Goal: Task Accomplishment & Management: Complete application form

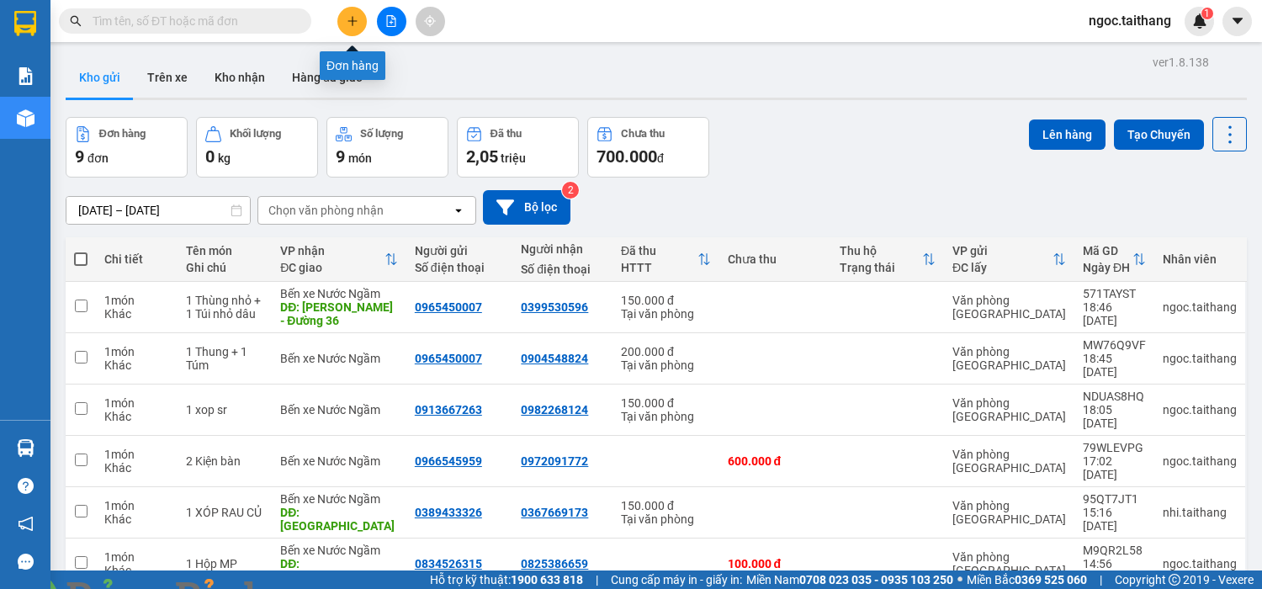
click at [353, 28] on button at bounding box center [351, 21] width 29 height 29
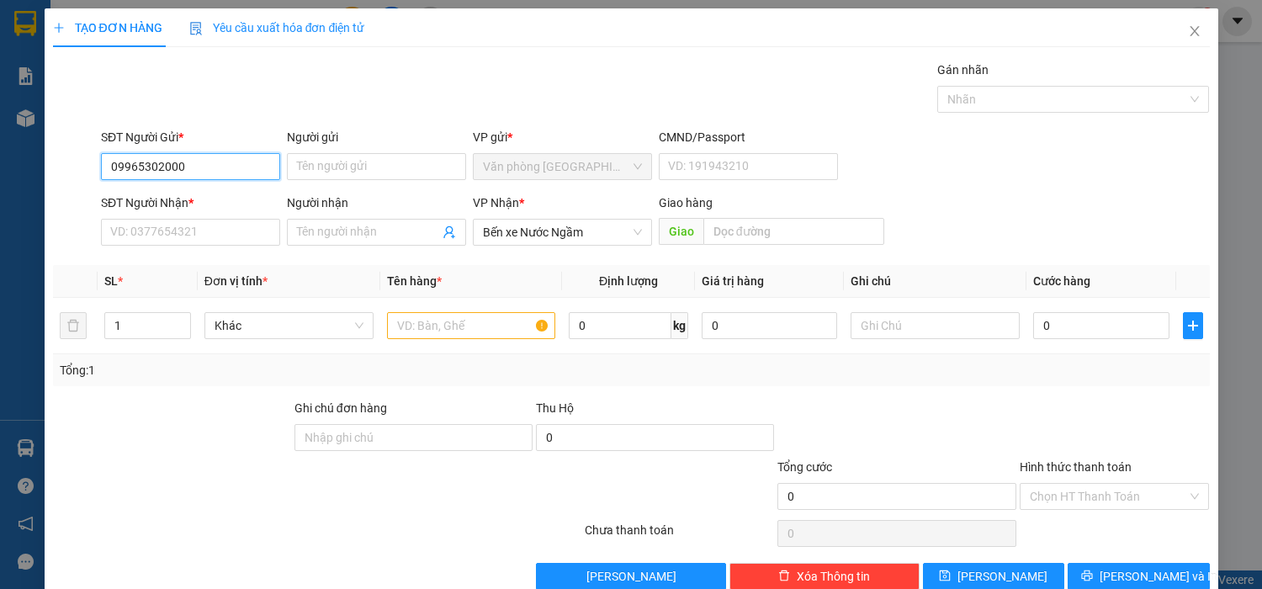
click at [125, 165] on input "09965302000" at bounding box center [190, 166] width 179 height 27
click at [127, 165] on input "09965302000" at bounding box center [190, 166] width 179 height 27
type input "0965302000"
click at [151, 231] on input "SĐT Người Nhận *" at bounding box center [190, 232] width 179 height 27
drag, startPoint x: 225, startPoint y: 162, endPoint x: 108, endPoint y: 165, distance: 117.8
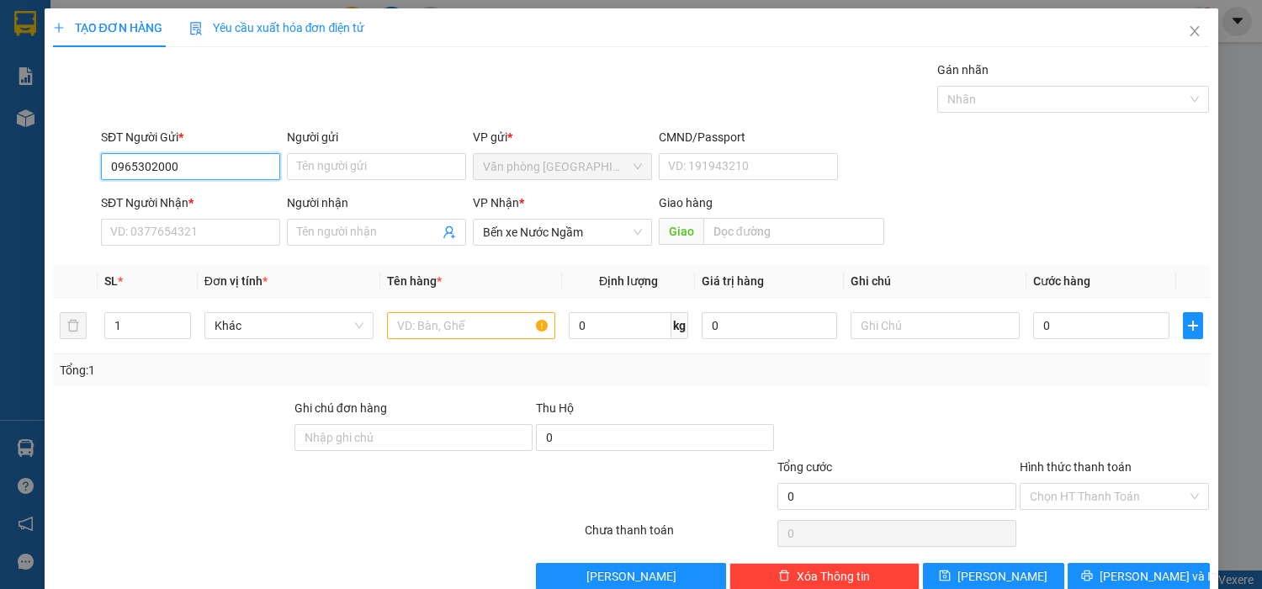
click at [108, 165] on input "0965302000" at bounding box center [190, 166] width 179 height 27
click at [146, 225] on input "SĐT Người Nhận *" at bounding box center [190, 232] width 179 height 27
paste input "0965302000"
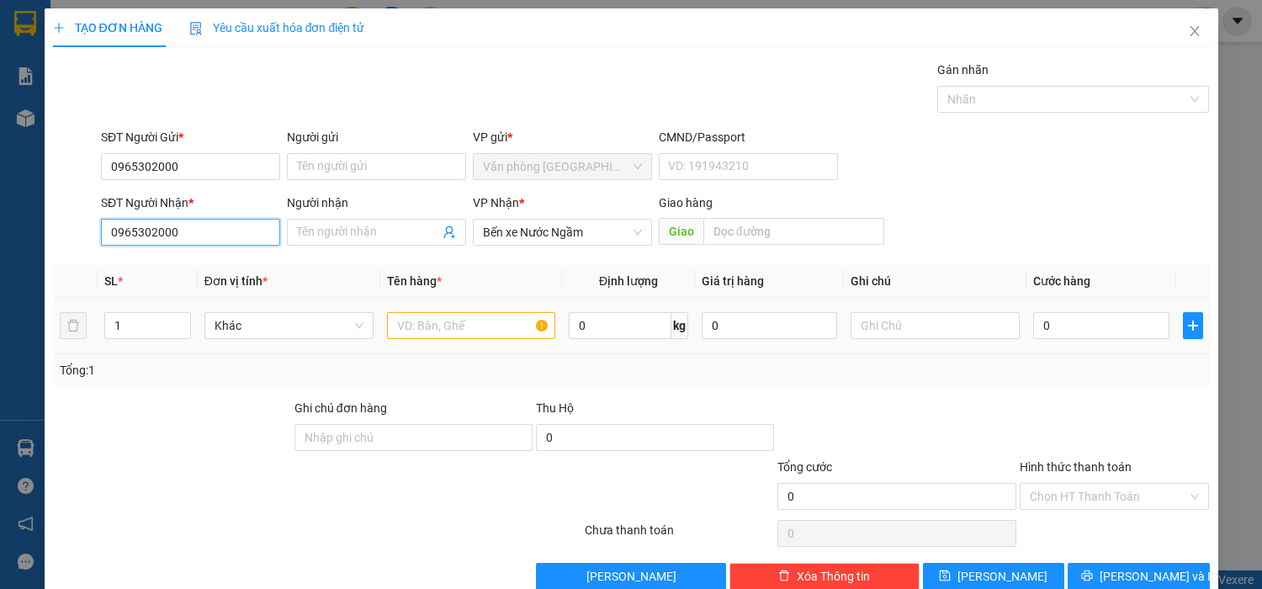
type input "0965302000"
drag, startPoint x: 429, startPoint y: 329, endPoint x: 418, endPoint y: 311, distance: 20.8
click at [424, 319] on input "text" at bounding box center [471, 325] width 169 height 27
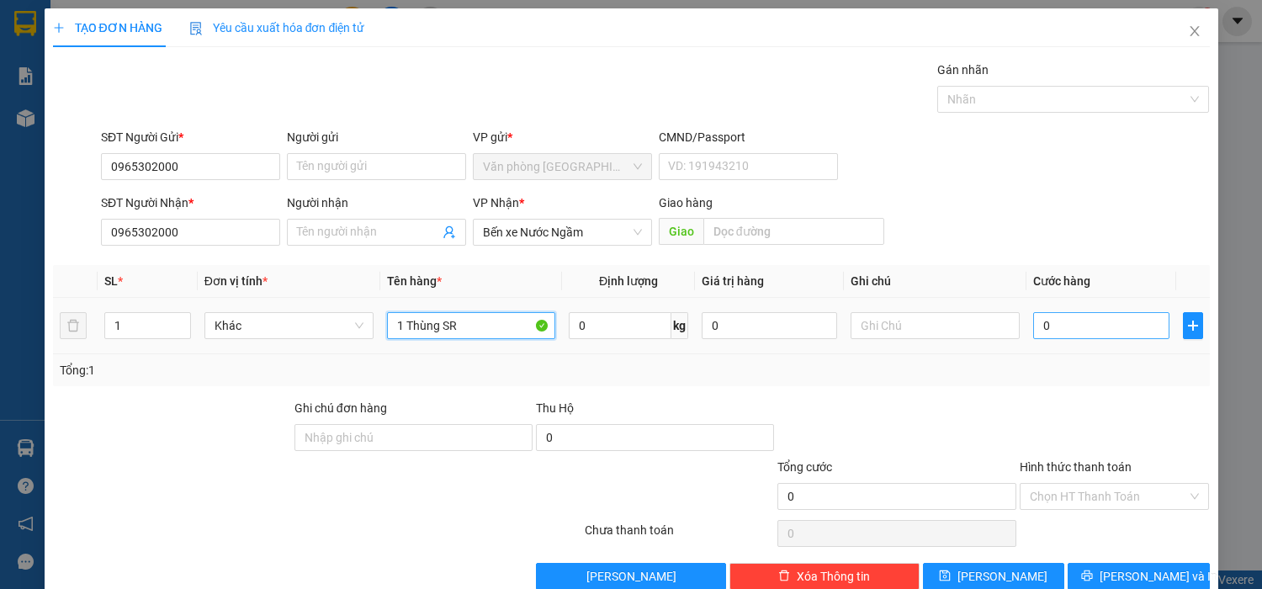
type input "1 Thùng SR"
click at [878, 327] on input "0" at bounding box center [1100, 325] width 135 height 27
type input "2"
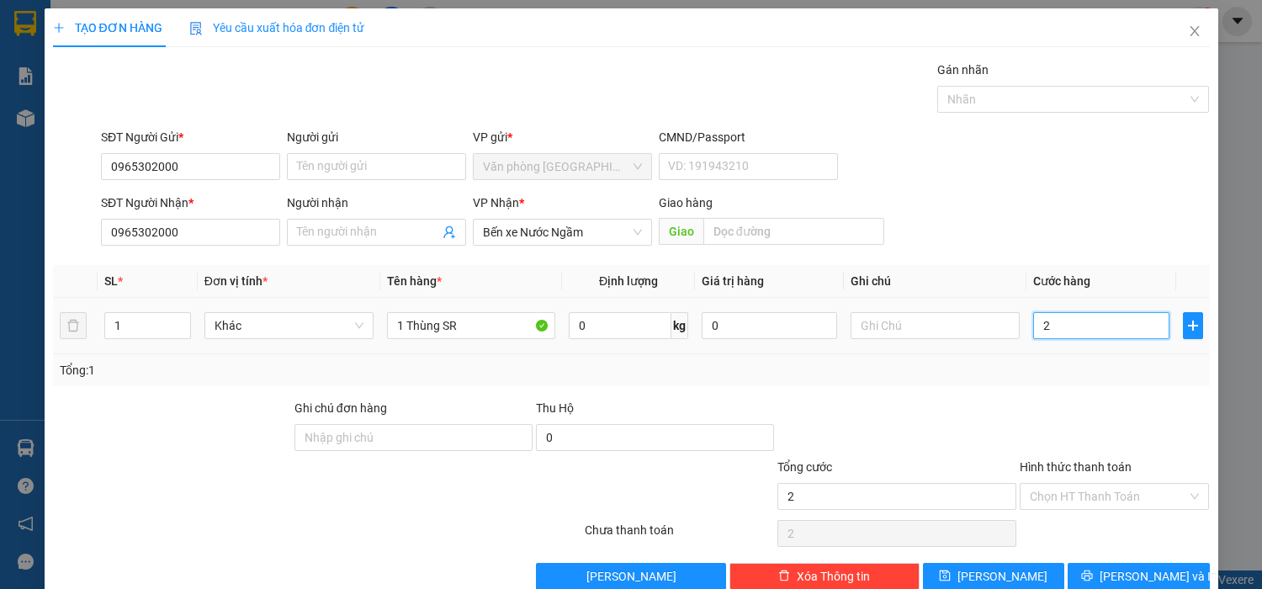
type input "20"
type input "200"
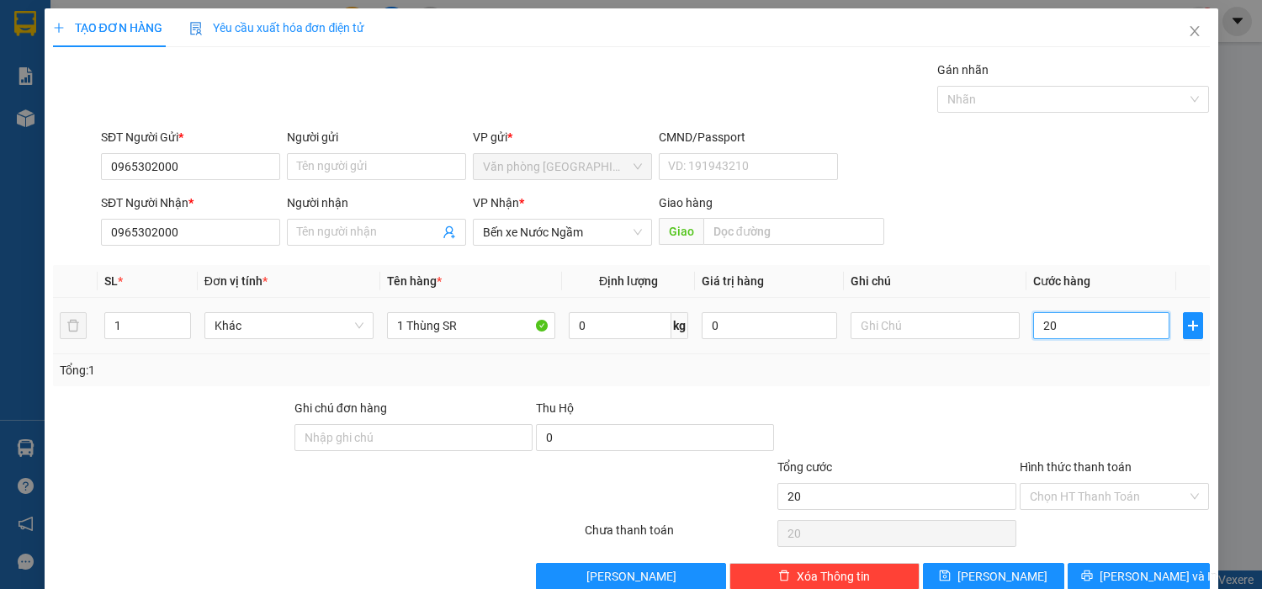
type input "200"
type input "200.000"
click at [878, 368] on input "Hình thức thanh toán" at bounding box center [1109, 496] width 158 height 25
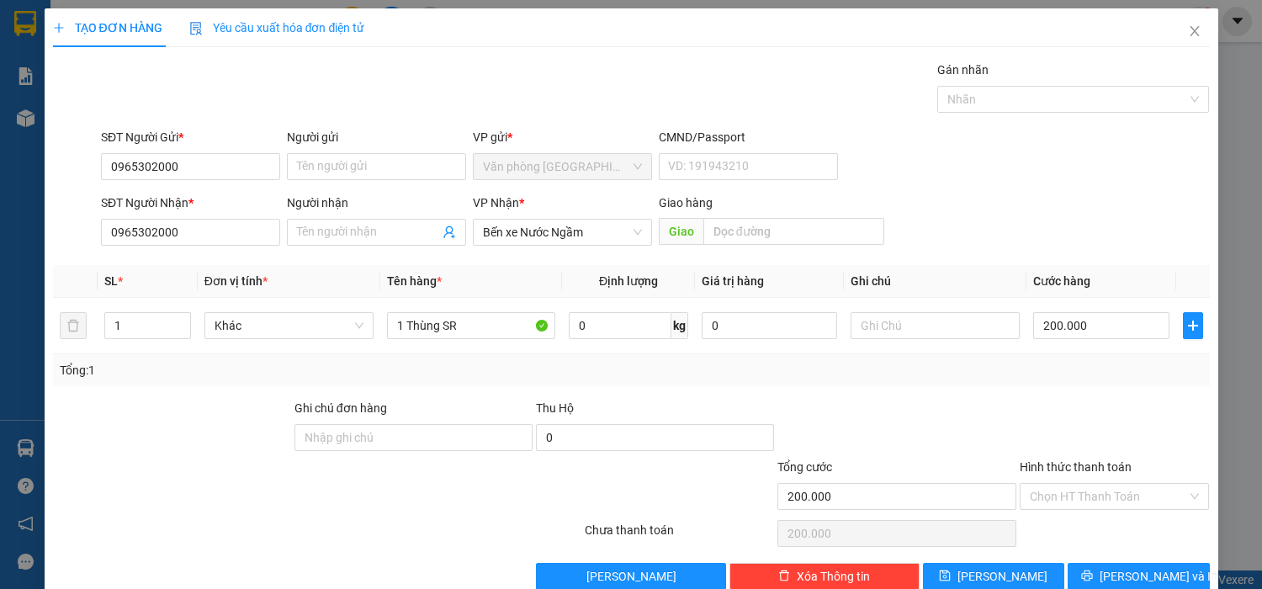
click at [878, 368] on div "Tổng: 1" at bounding box center [631, 370] width 1157 height 32
click at [878, 368] on span "[PERSON_NAME] và In" at bounding box center [1159, 576] width 118 height 19
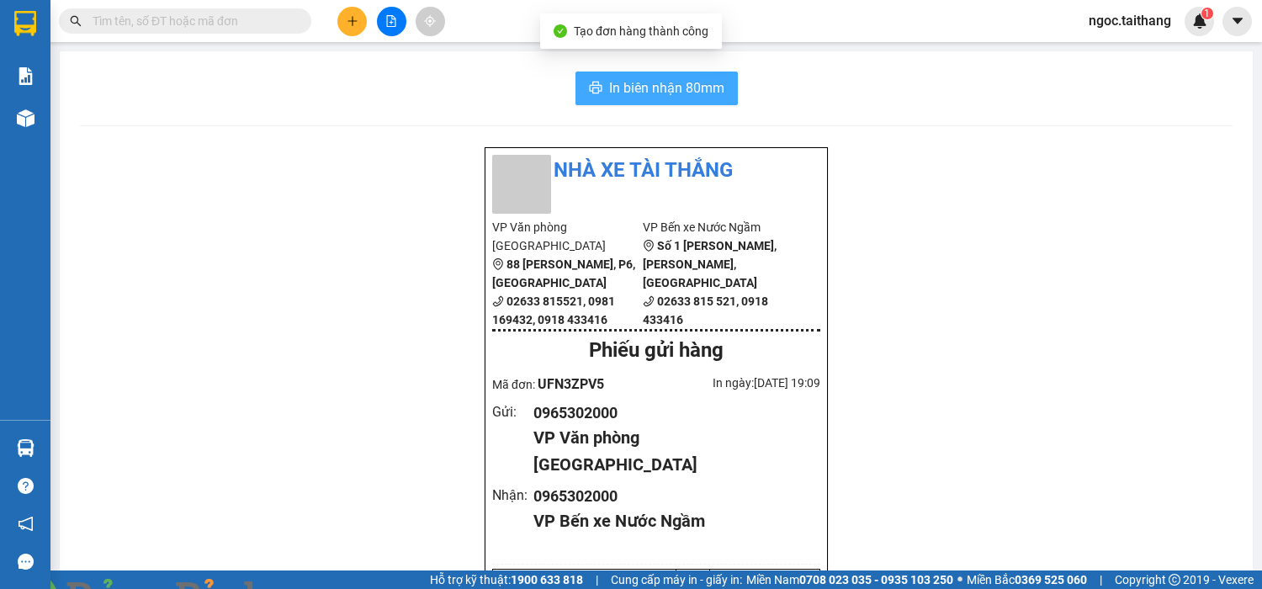
click at [659, 90] on span "In biên nhận 80mm" at bounding box center [666, 87] width 115 height 21
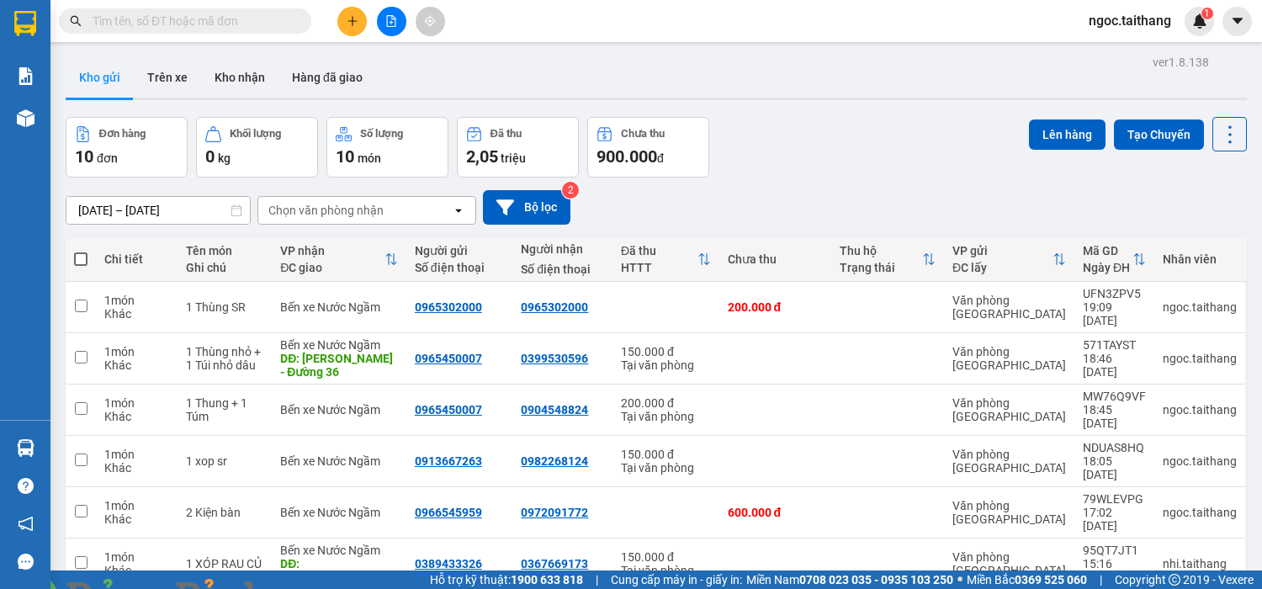
click at [844, 151] on div "Đơn hàng 10 đơn Khối lượng 0 kg Số lượng 10 món Đã thu 2,05 triệu Chưa thu 900.…" at bounding box center [656, 147] width 1181 height 61
click at [82, 256] on span at bounding box center [80, 258] width 13 height 13
click at [81, 251] on input "checkbox" at bounding box center [81, 251] width 0 height 0
checkbox input "true"
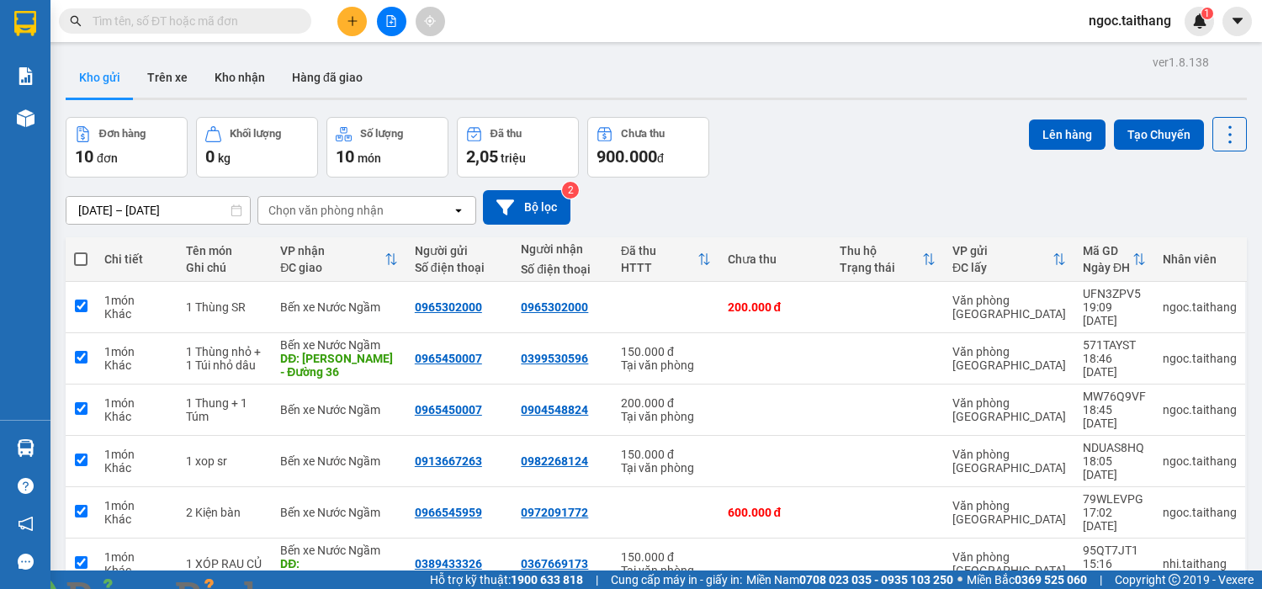
checkbox input "true"
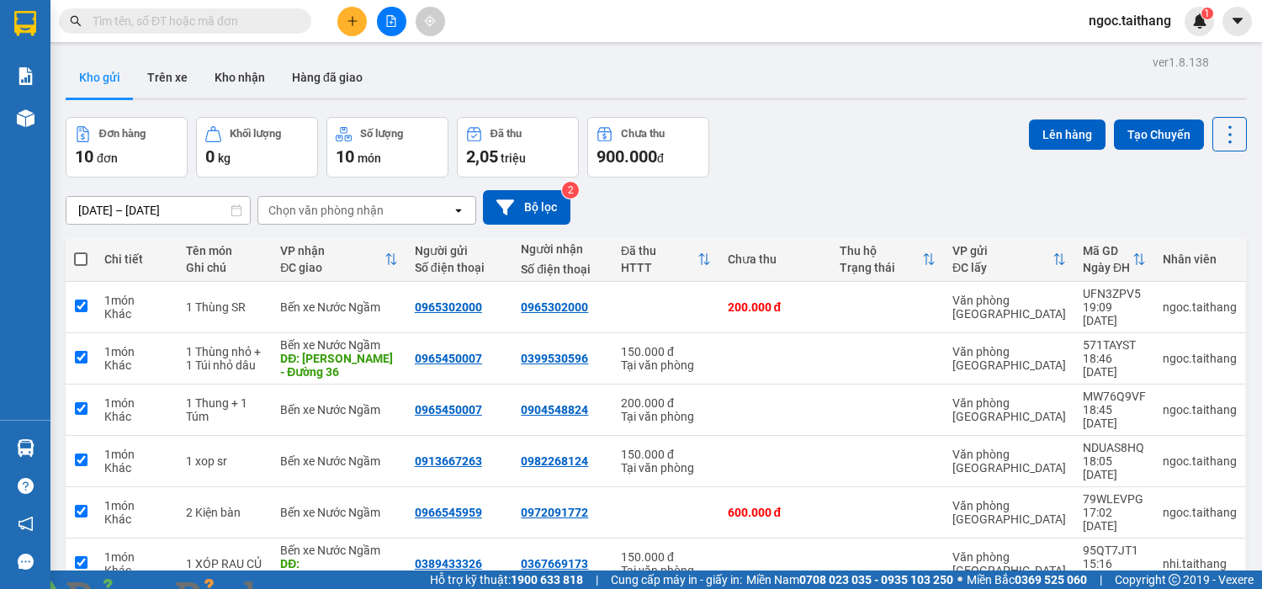
checkbox input "true"
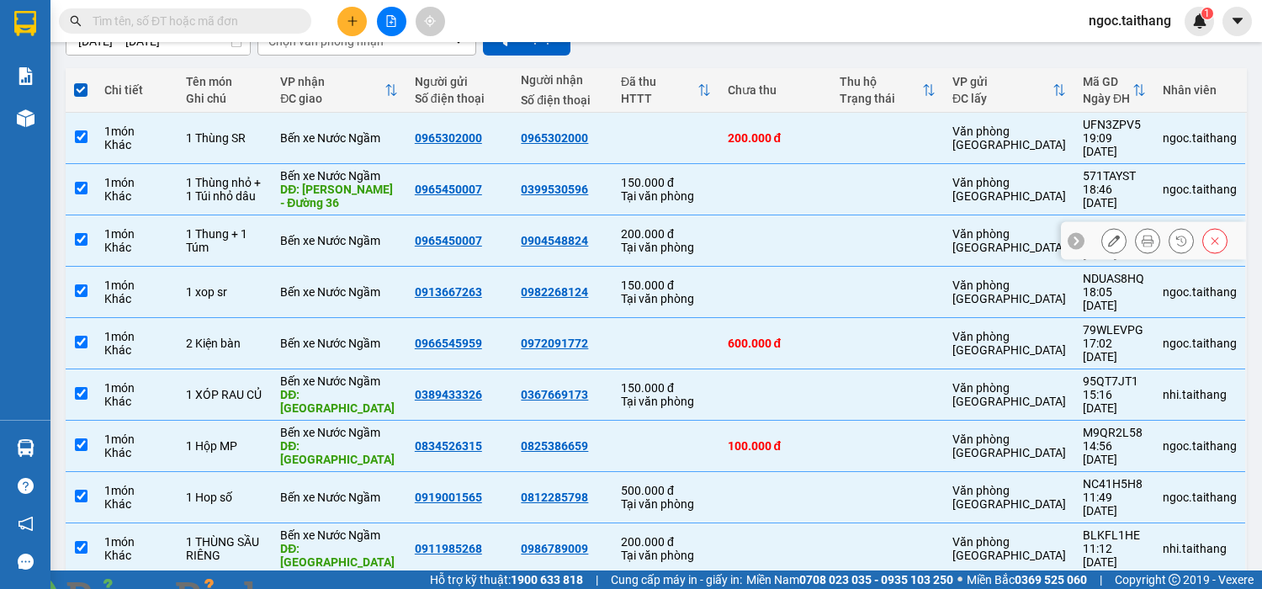
scroll to position [34, 0]
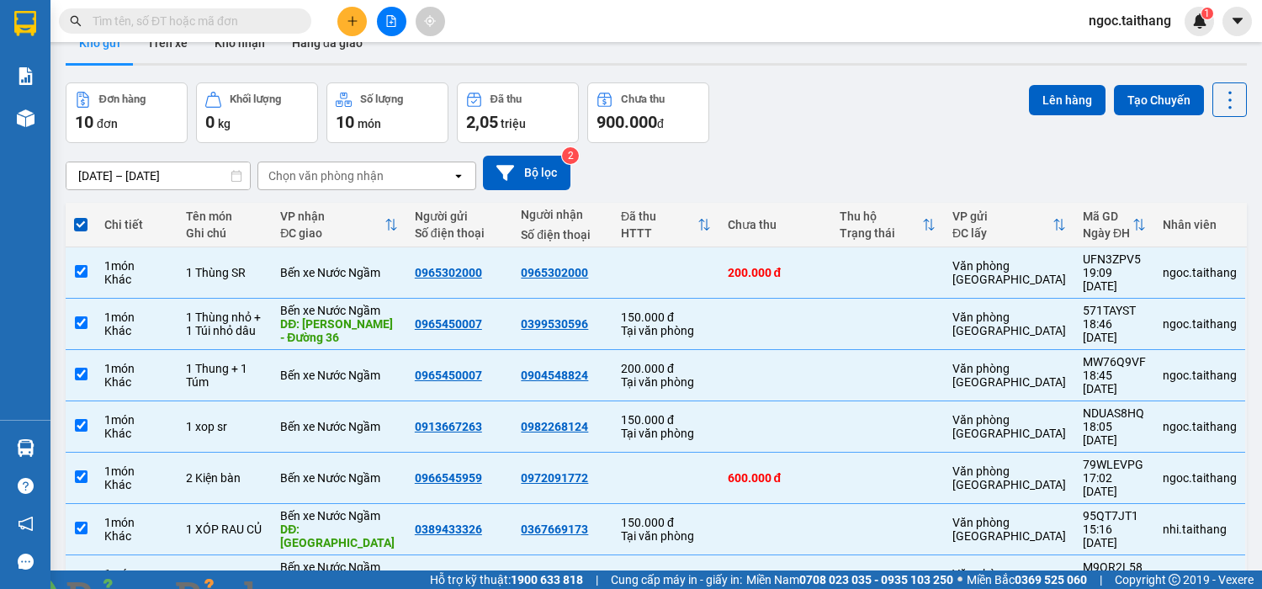
click at [310, 368] on img at bounding box center [305, 599] width 10 height 10
click at [878, 98] on button "Lên hàng" at bounding box center [1067, 100] width 77 height 30
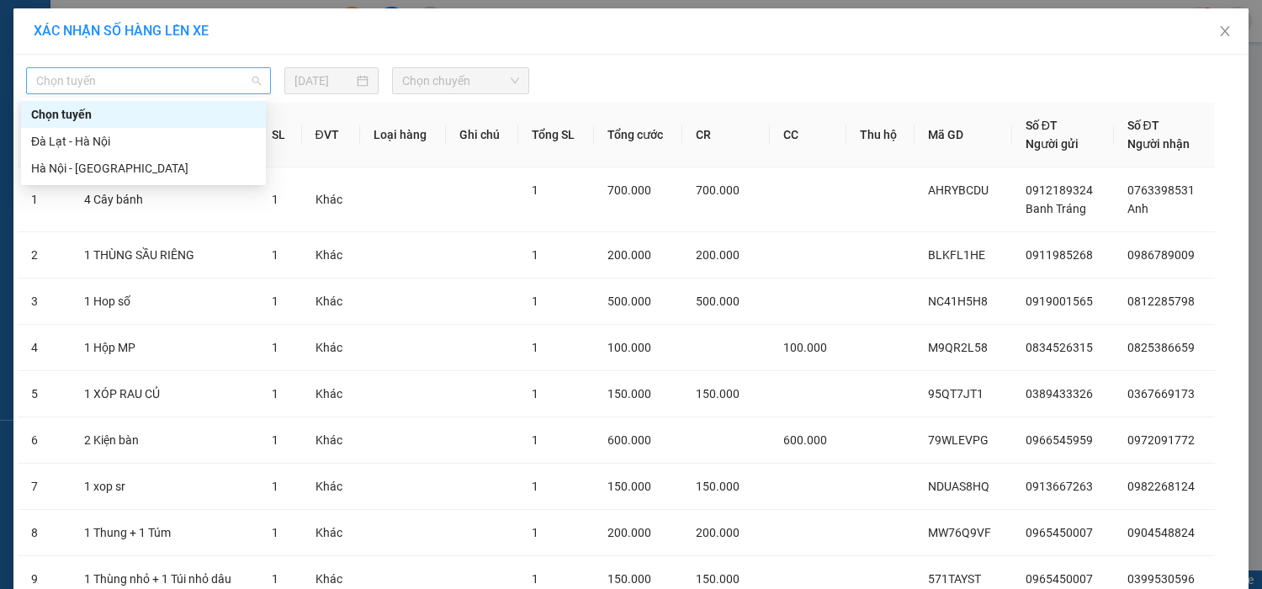
click at [204, 72] on span "Chọn tuyến" at bounding box center [148, 80] width 225 height 25
click at [95, 137] on div "Đà Lạt - Hà Nội" at bounding box center [143, 141] width 225 height 19
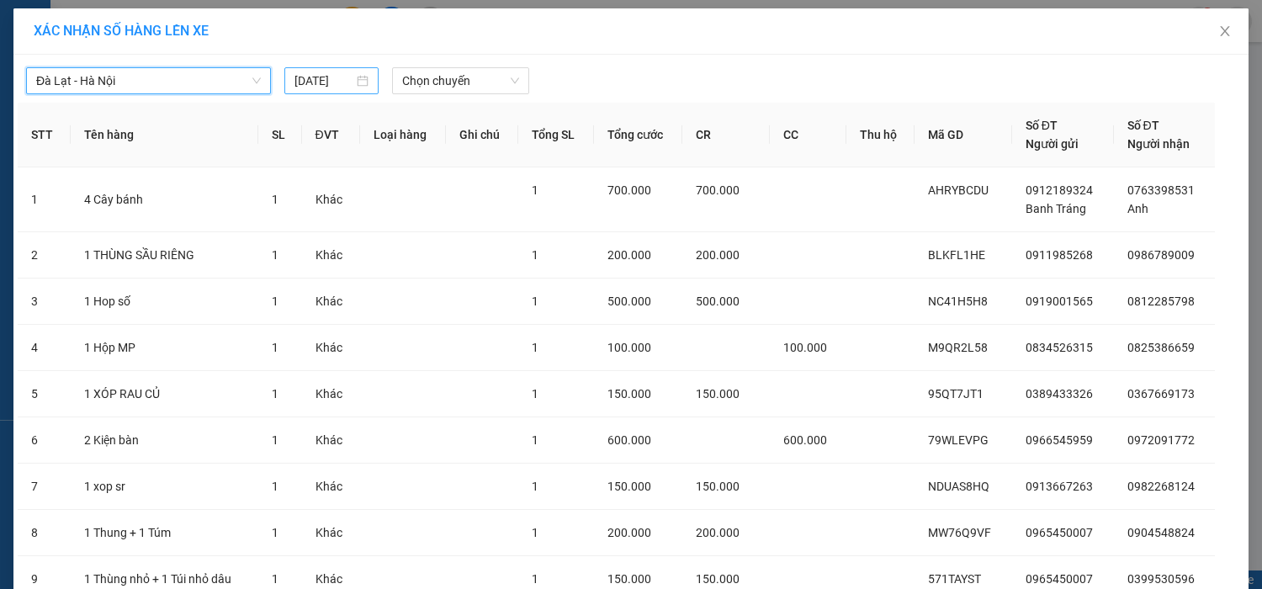
click at [363, 81] on div "[DATE]" at bounding box center [331, 80] width 94 height 27
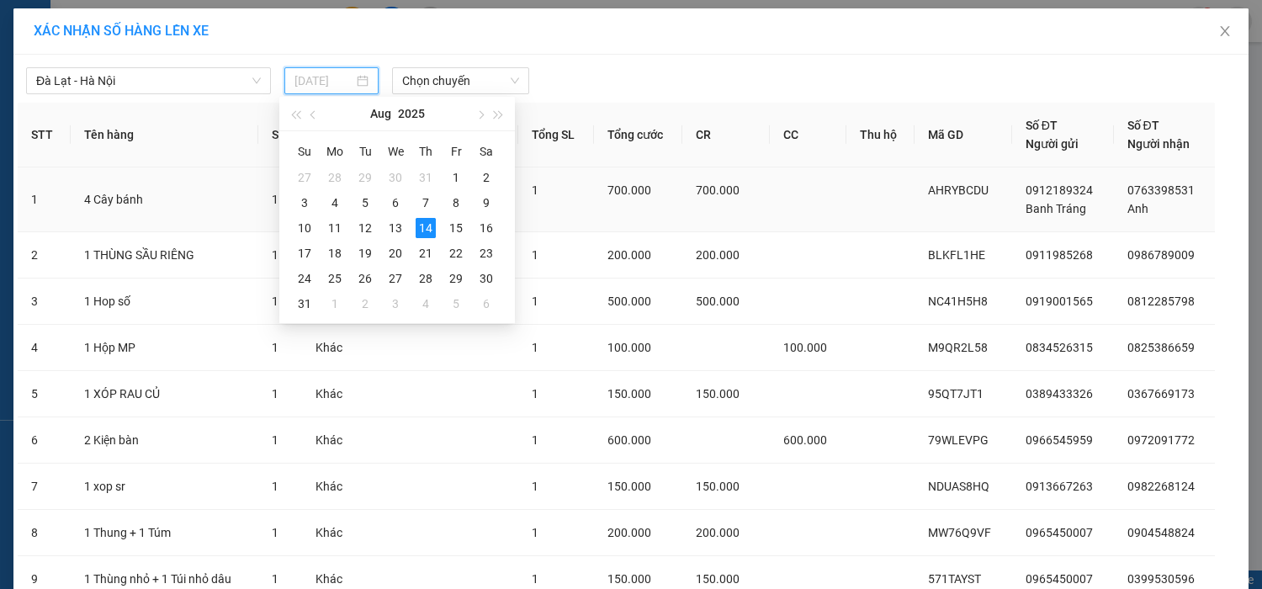
click at [461, 226] on div "15" at bounding box center [456, 228] width 20 height 20
type input "[DATE]"
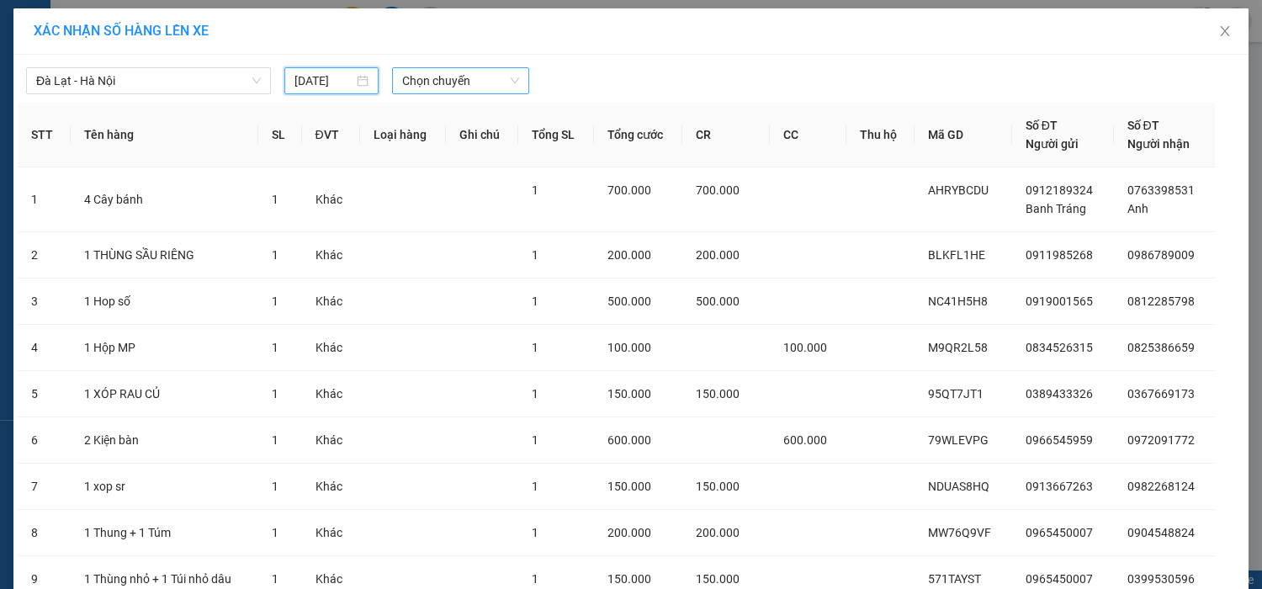
click at [480, 84] on span "Chọn chuyến" at bounding box center [460, 80] width 117 height 25
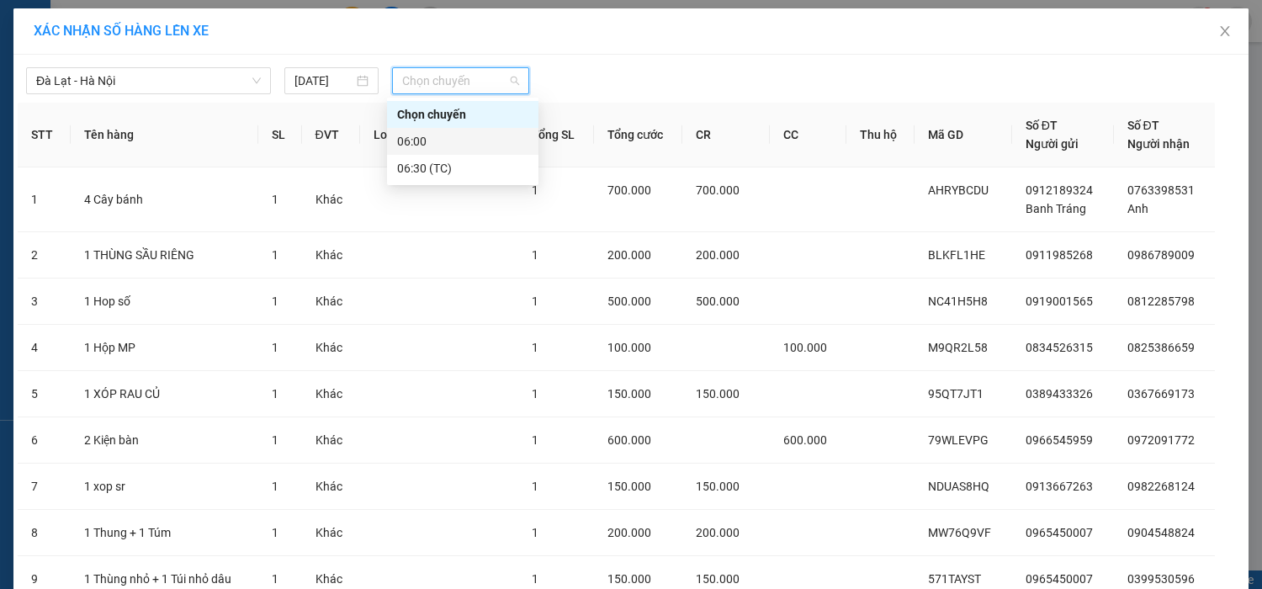
click at [417, 141] on div "06:00" at bounding box center [462, 141] width 131 height 19
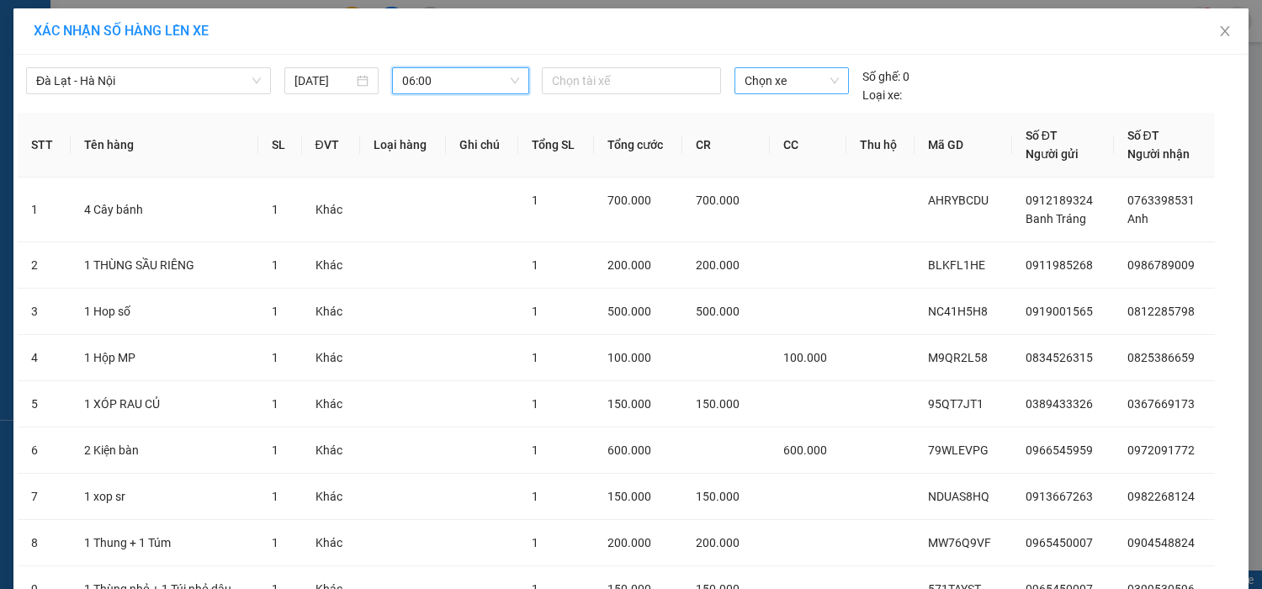
click at [818, 86] on span "Chọn xe" at bounding box center [792, 80] width 94 height 25
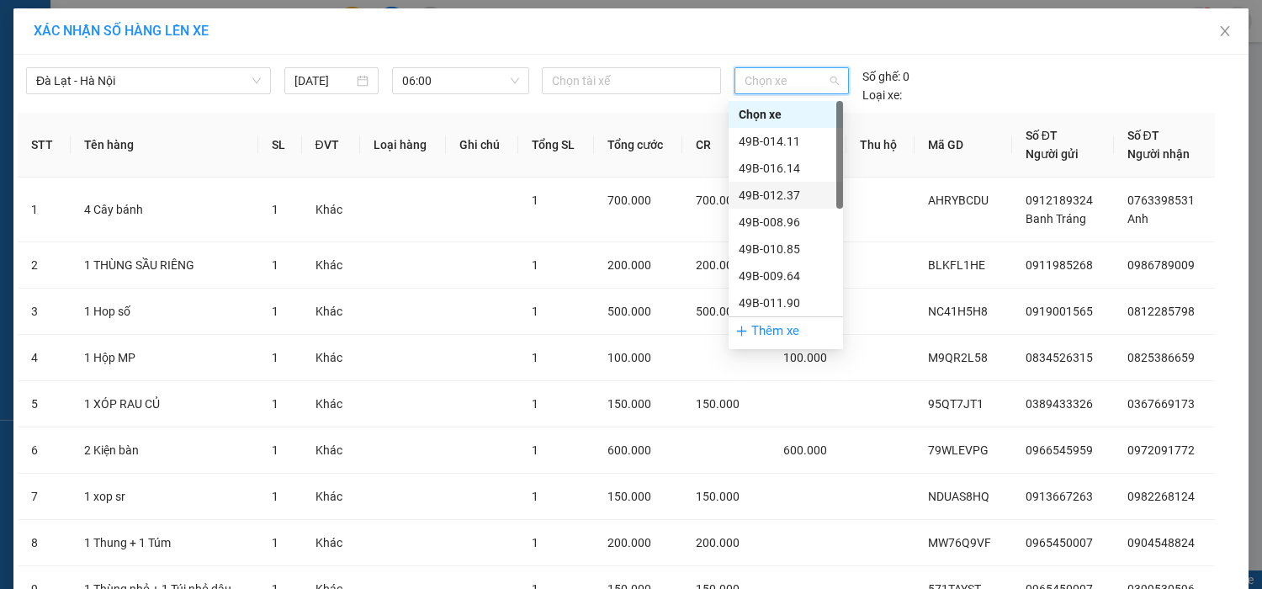
click at [780, 193] on div "49B-012.37" at bounding box center [786, 195] width 94 height 19
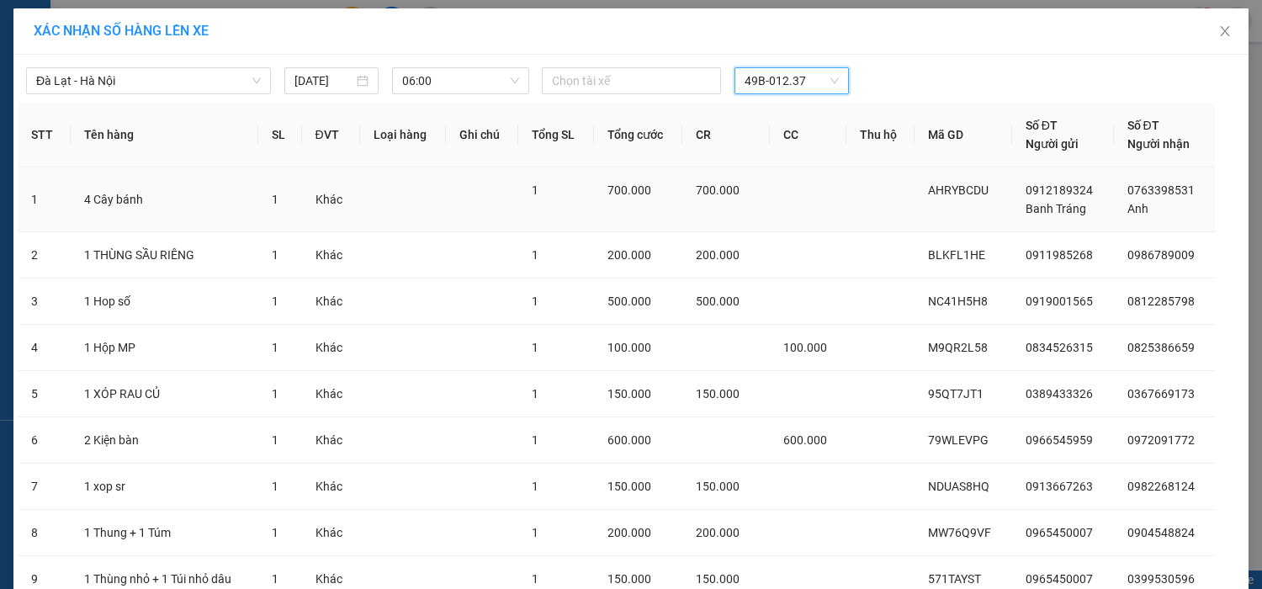
scroll to position [180, 0]
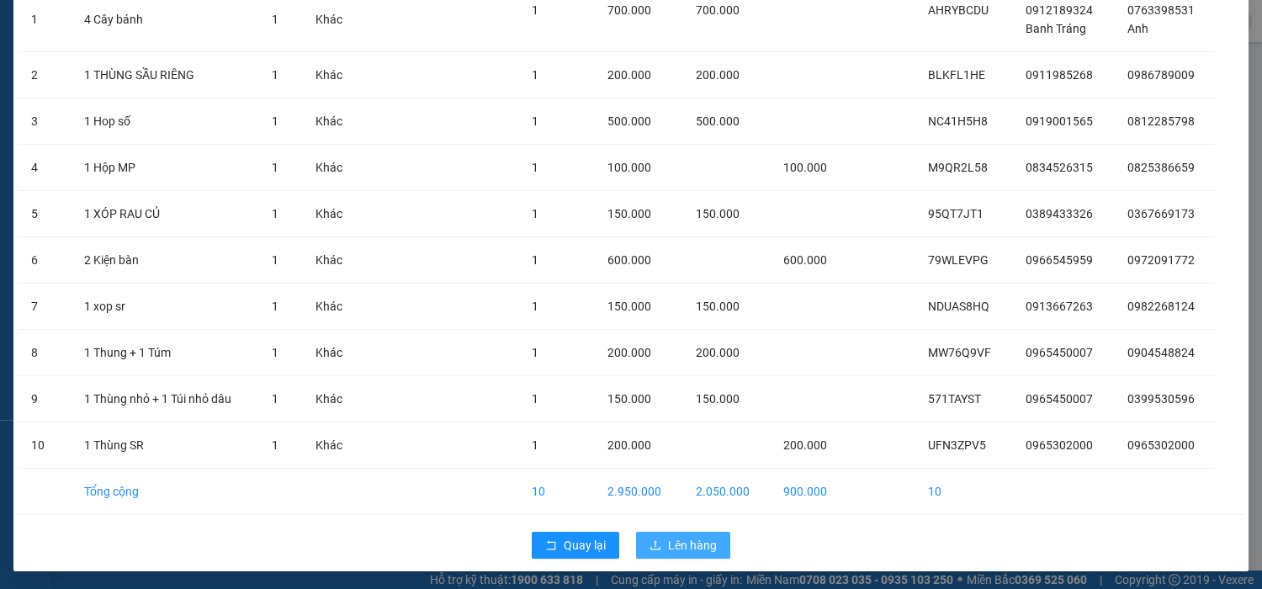
click at [687, 368] on span "Lên hàng" at bounding box center [692, 545] width 49 height 19
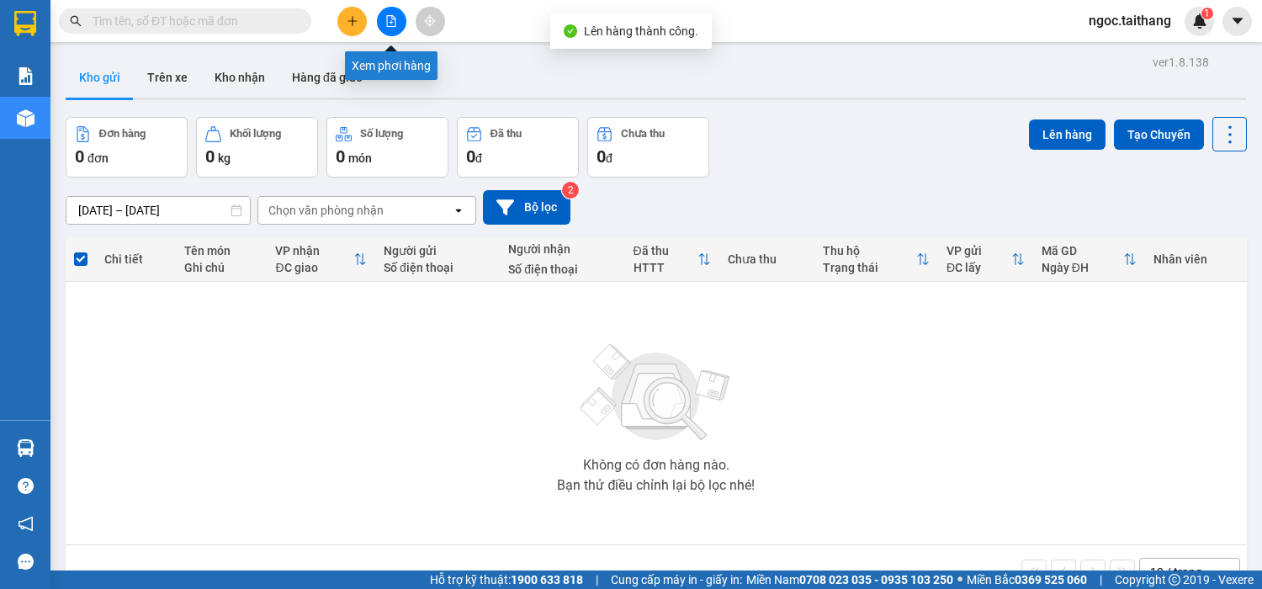
click at [387, 23] on icon "file-add" at bounding box center [391, 21] width 9 height 12
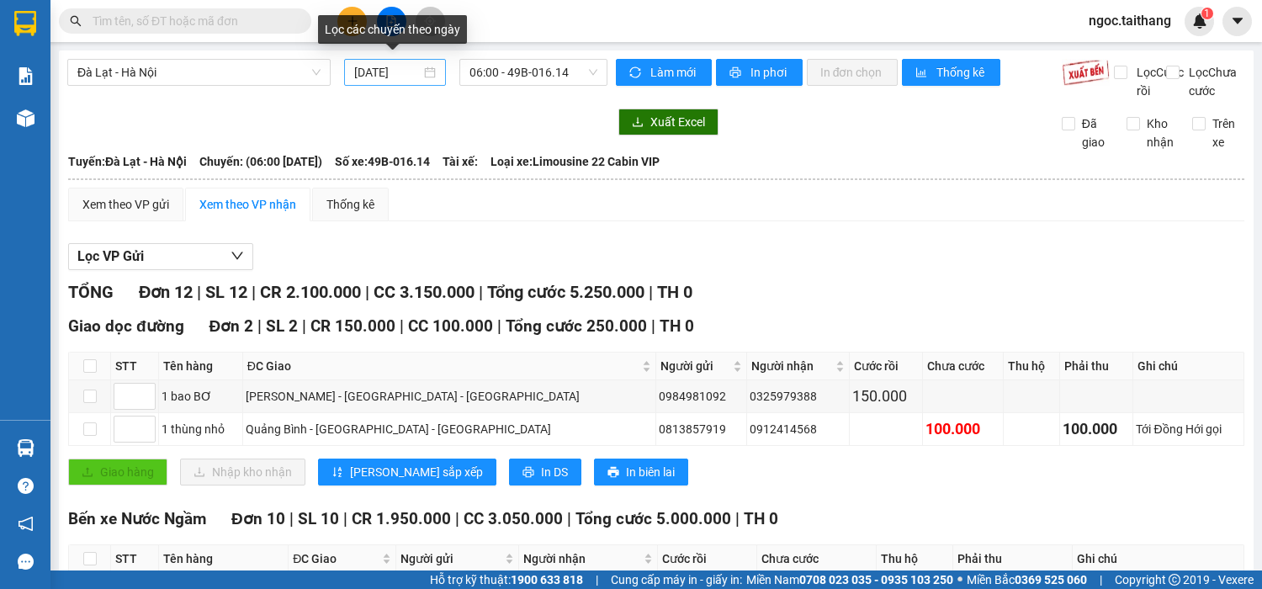
click at [417, 76] on div "[DATE]" at bounding box center [395, 72] width 82 height 19
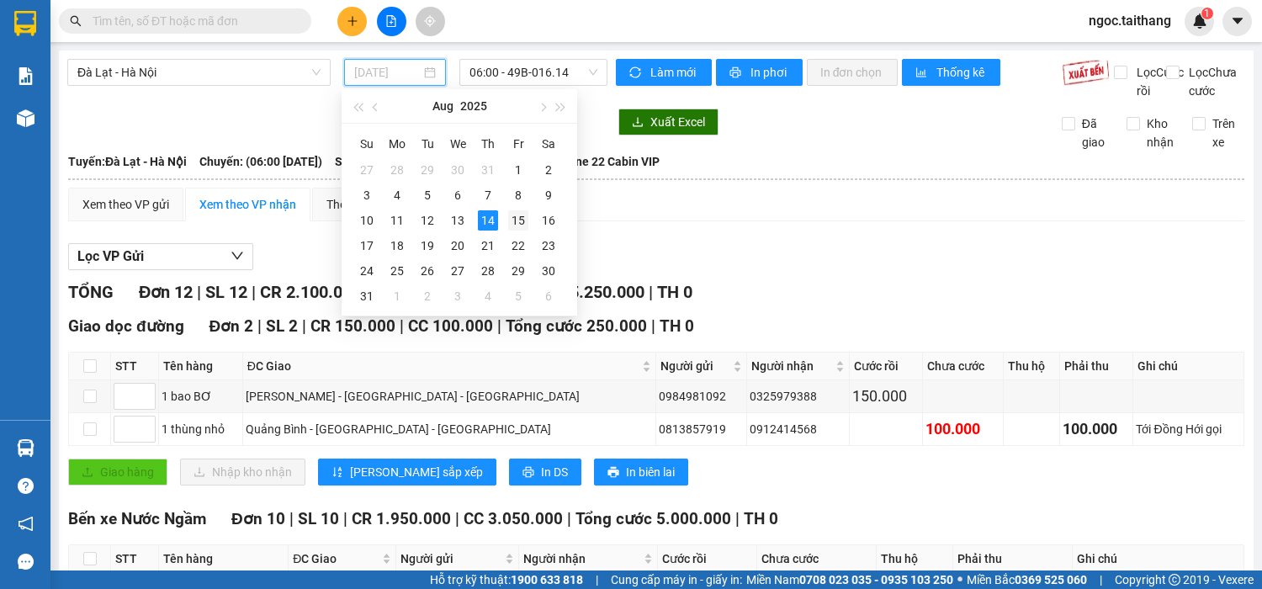
click at [521, 221] on div "15" at bounding box center [518, 220] width 20 height 20
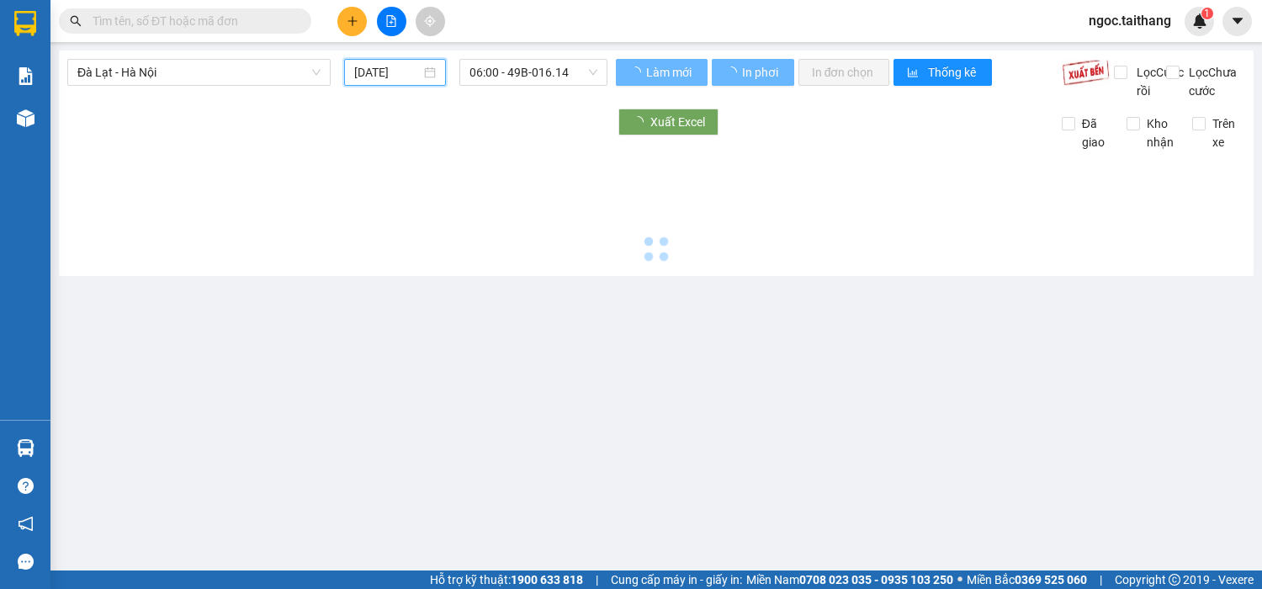
type input "[DATE]"
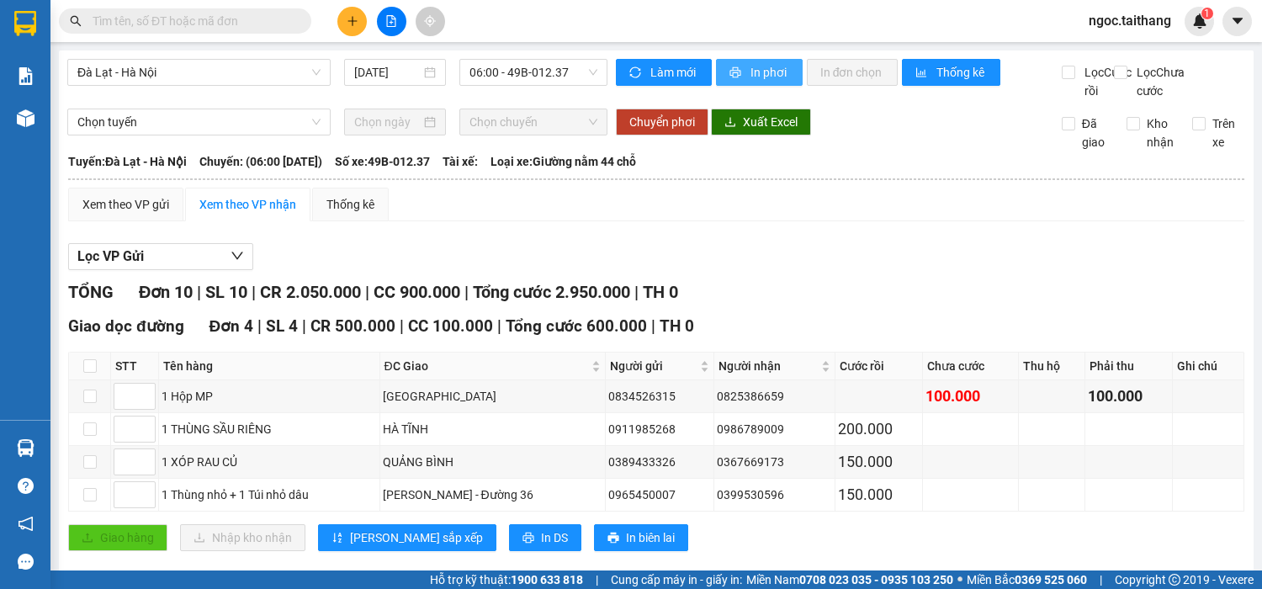
click at [759, 73] on span "In phơi" at bounding box center [770, 72] width 39 height 19
click at [626, 368] on span "In biên lai" at bounding box center [650, 537] width 49 height 19
click at [766, 64] on span "In phơi" at bounding box center [770, 72] width 39 height 19
